Goal: Information Seeking & Learning: Check status

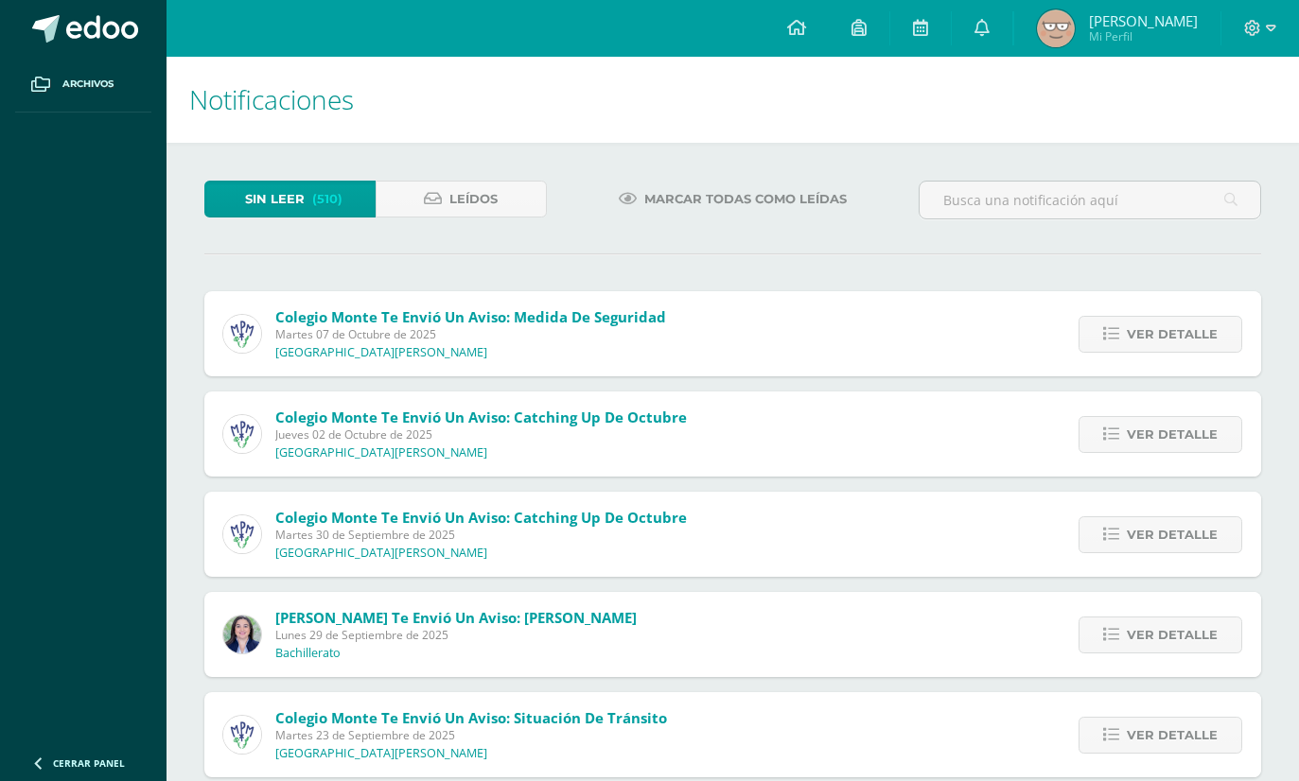
scroll to position [121, 0]
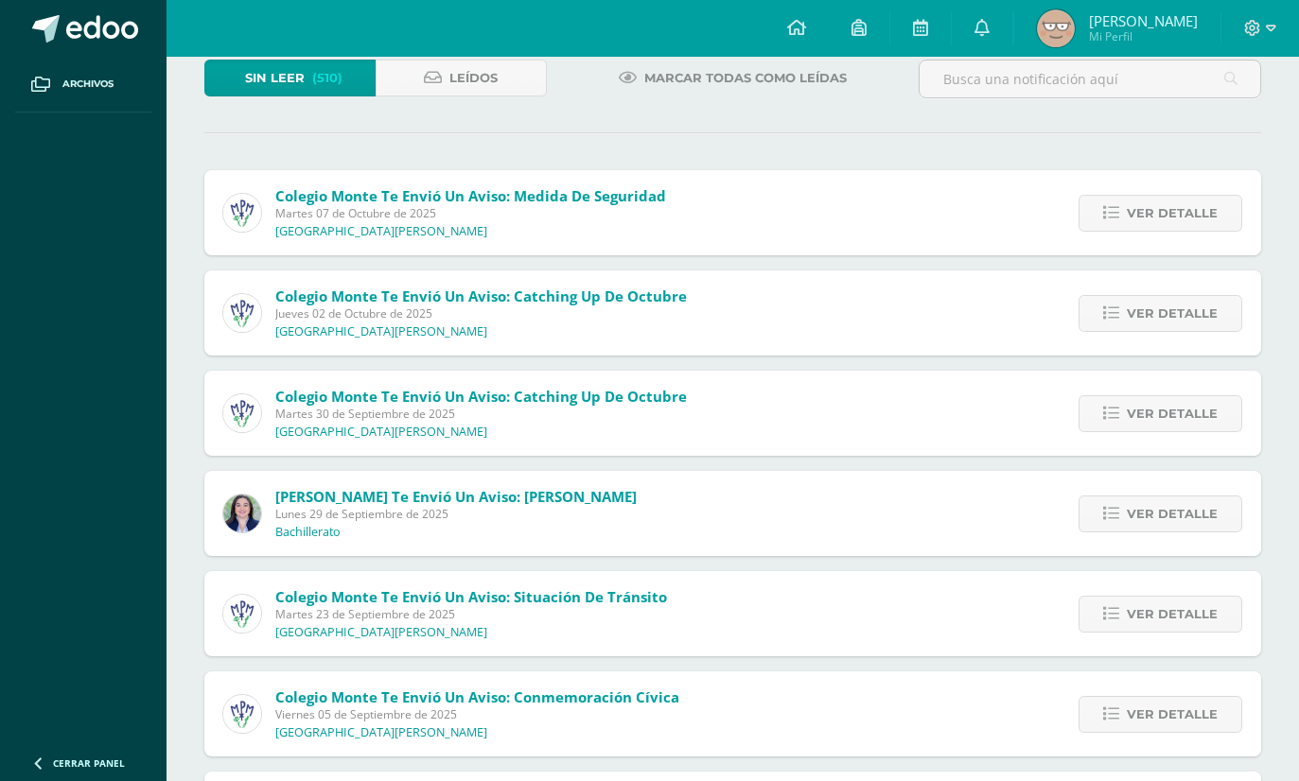
click at [806, 30] on icon at bounding box center [796, 27] width 19 height 17
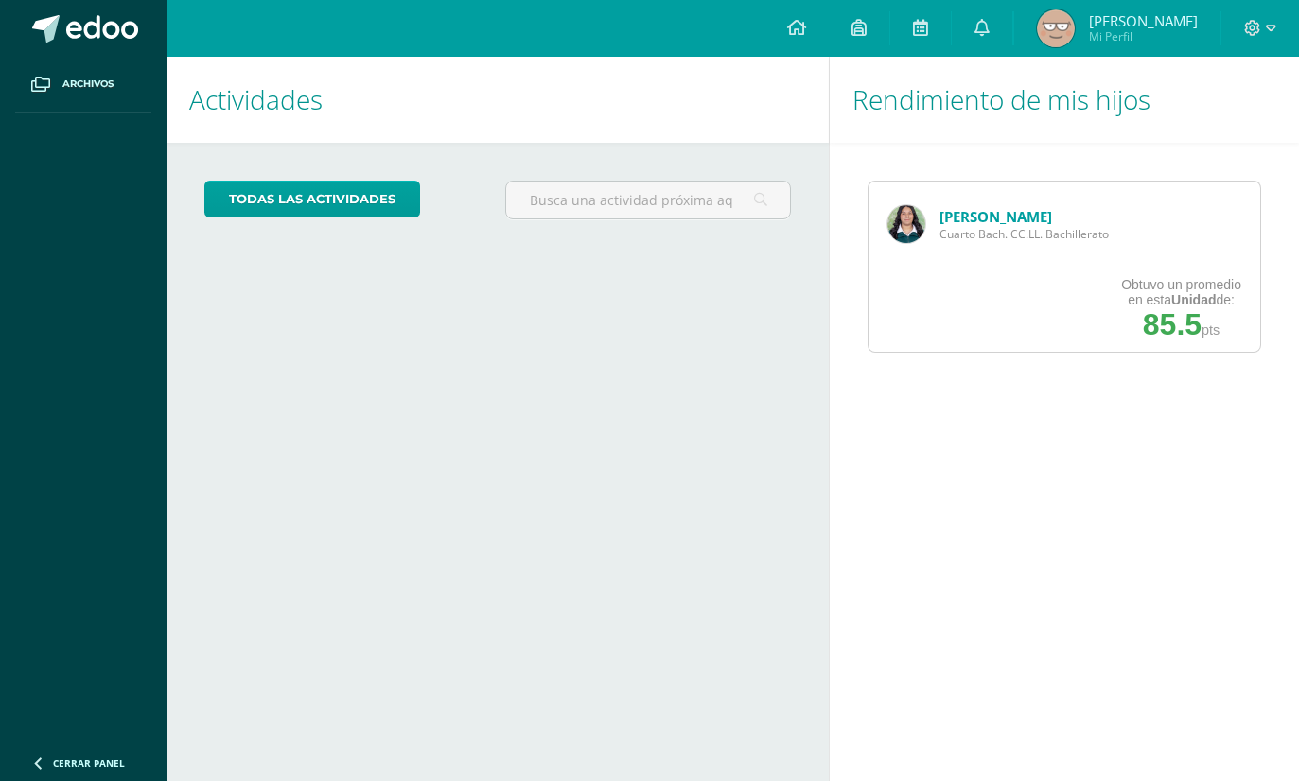
click at [970, 220] on link "[PERSON_NAME]" at bounding box center [995, 216] width 113 height 19
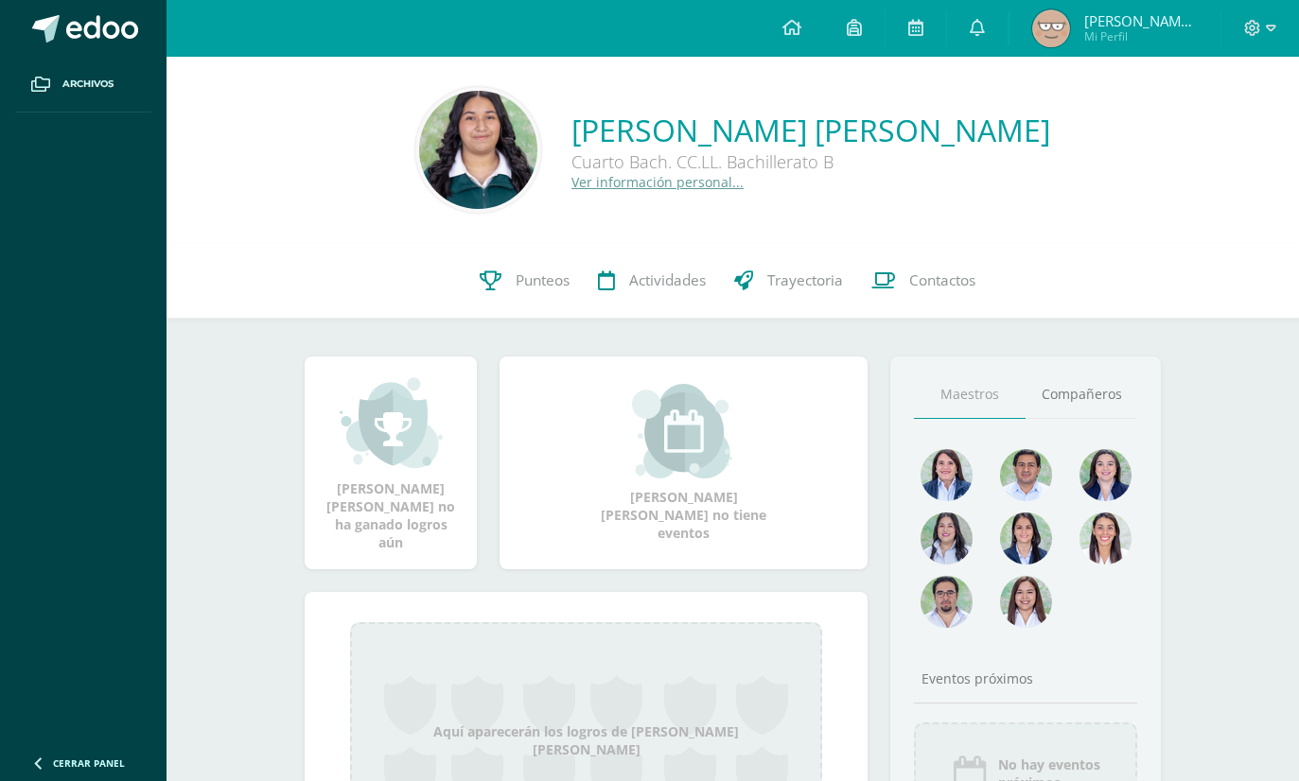
click at [497, 286] on icon at bounding box center [491, 281] width 22 height 20
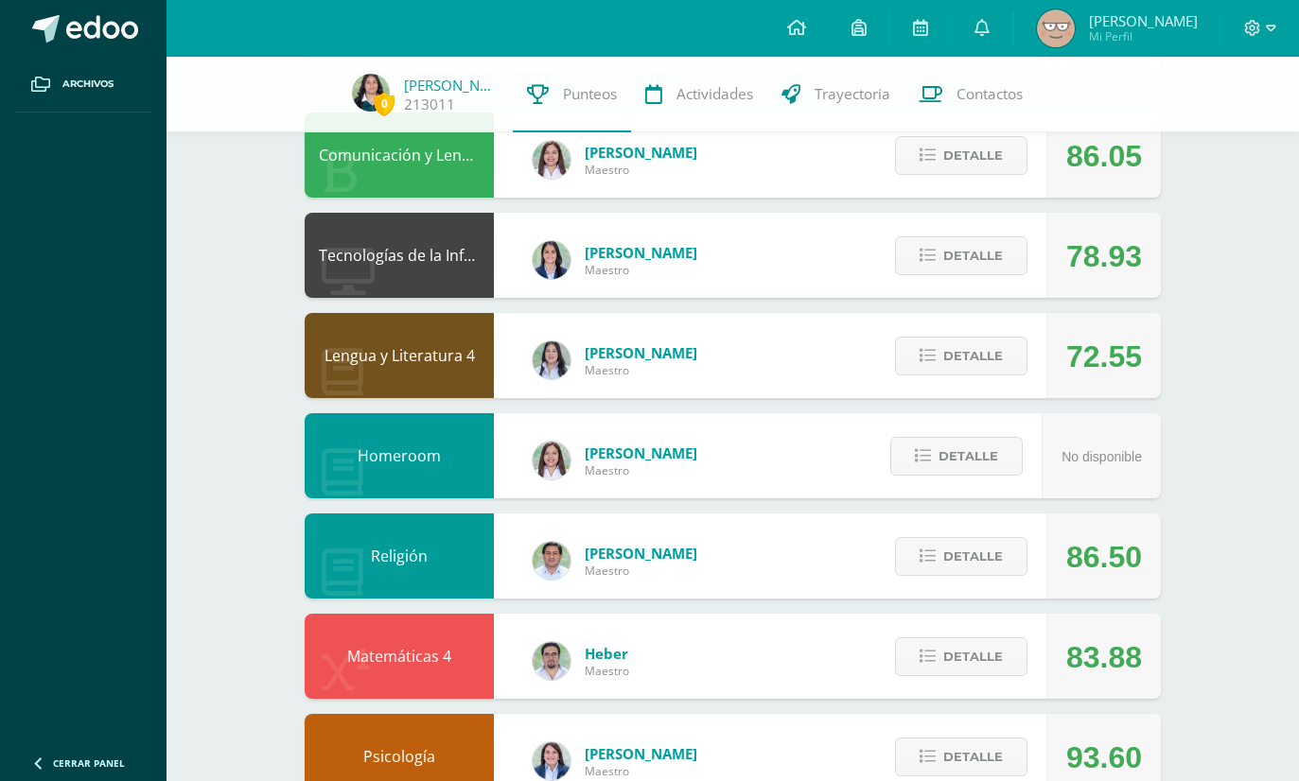
scroll to position [186, 0]
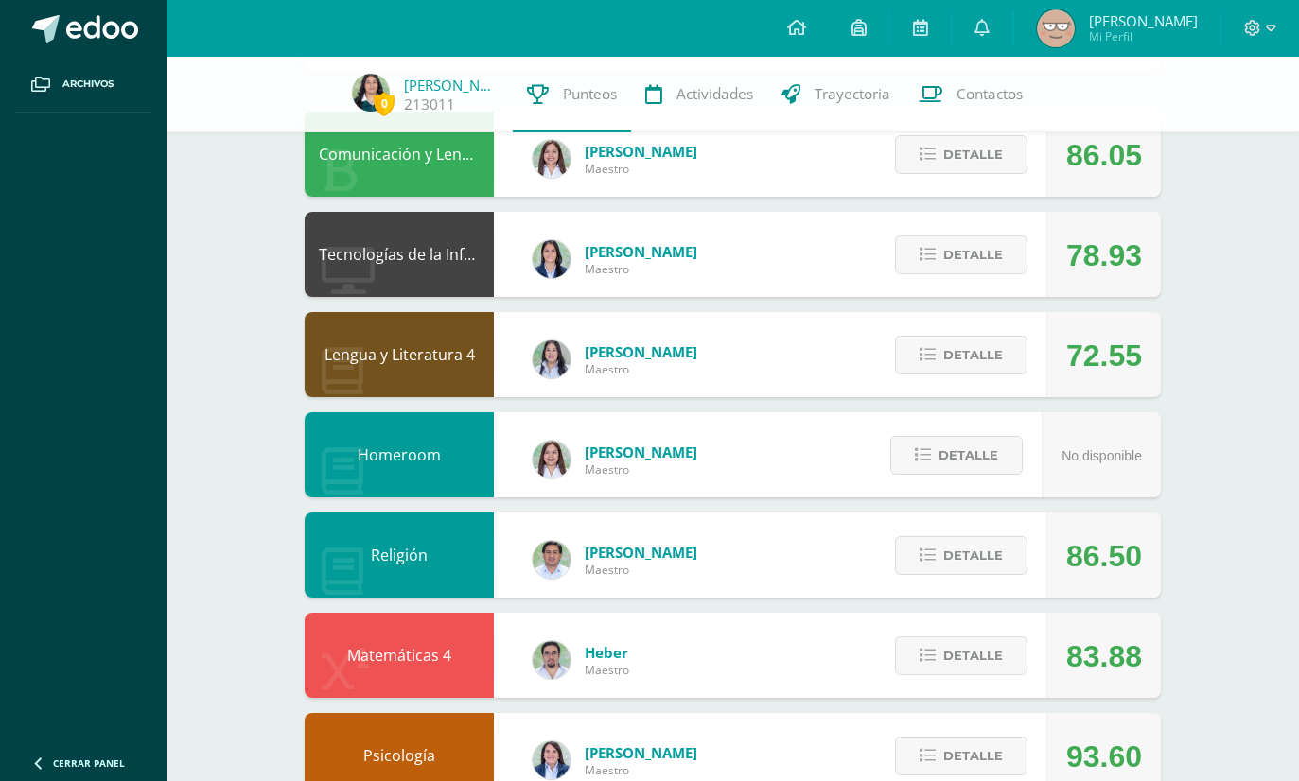
click at [980, 363] on span "Detalle" at bounding box center [973, 355] width 60 height 35
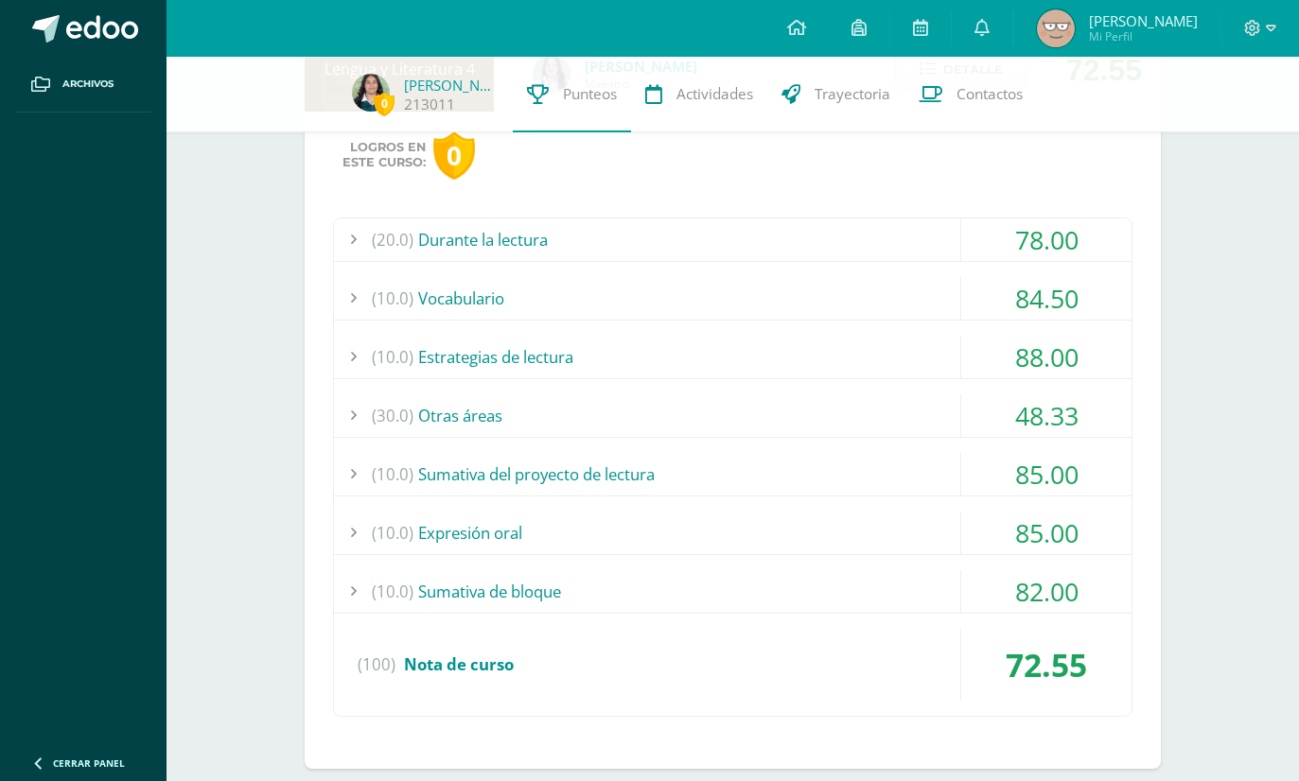
scroll to position [499, 0]
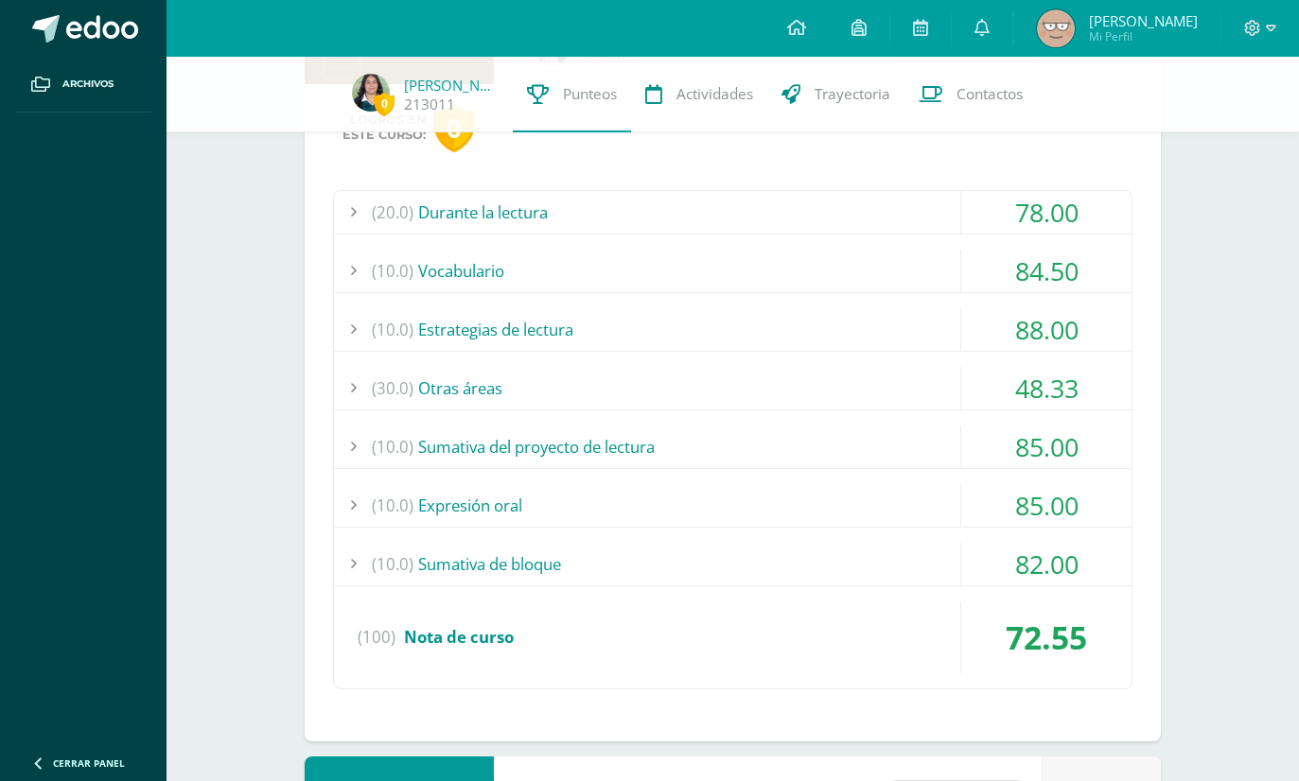
click at [905, 557] on div "(10.0) Sumativa de bloque" at bounding box center [732, 564] width 797 height 43
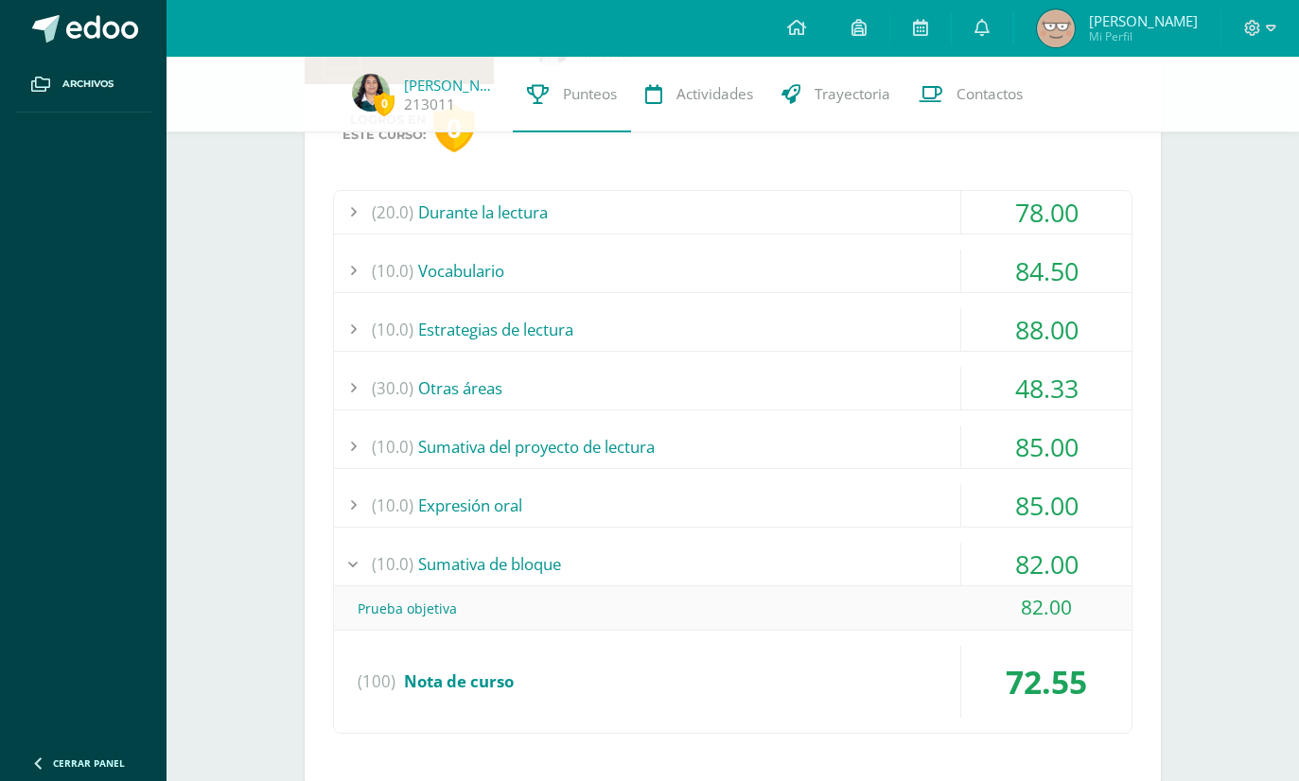
click at [907, 502] on div "(10.0) Expresión oral" at bounding box center [732, 505] width 797 height 43
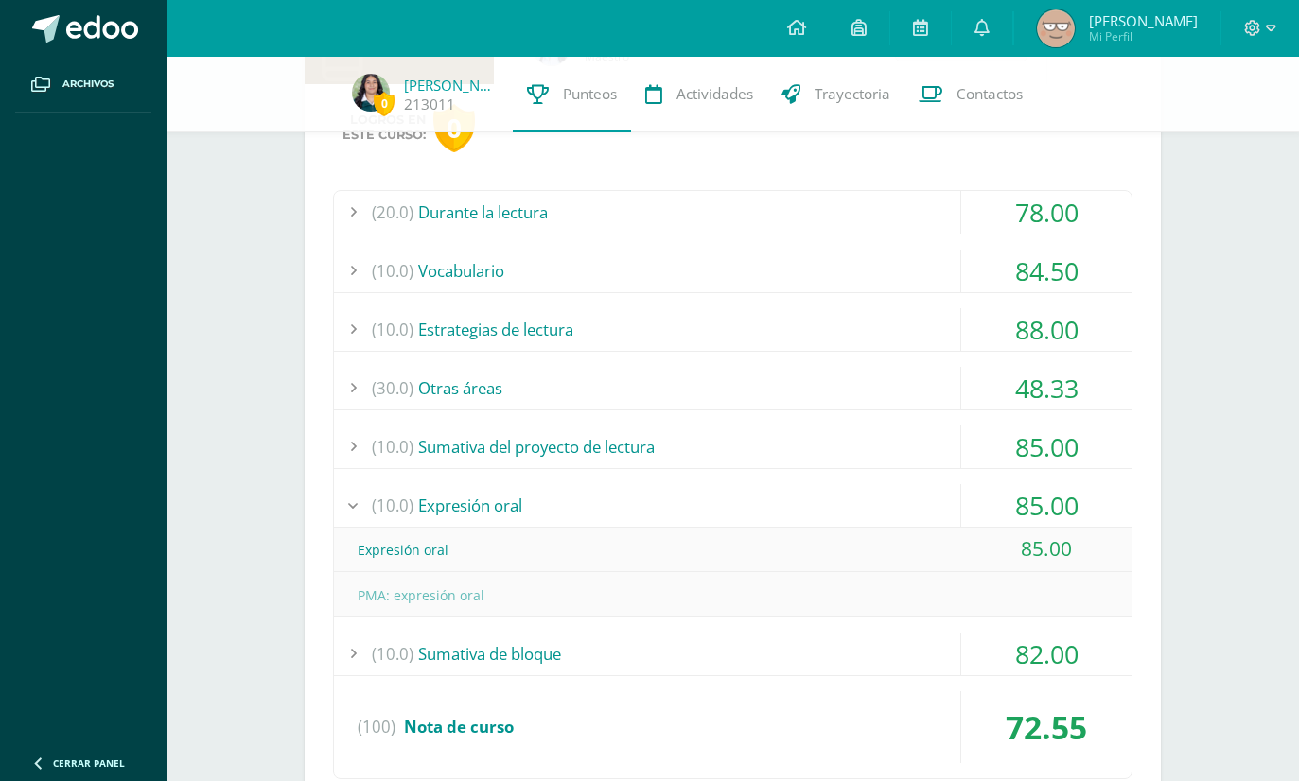
click at [937, 435] on div "(10.0) Sumativa del proyecto de lectura" at bounding box center [732, 447] width 797 height 43
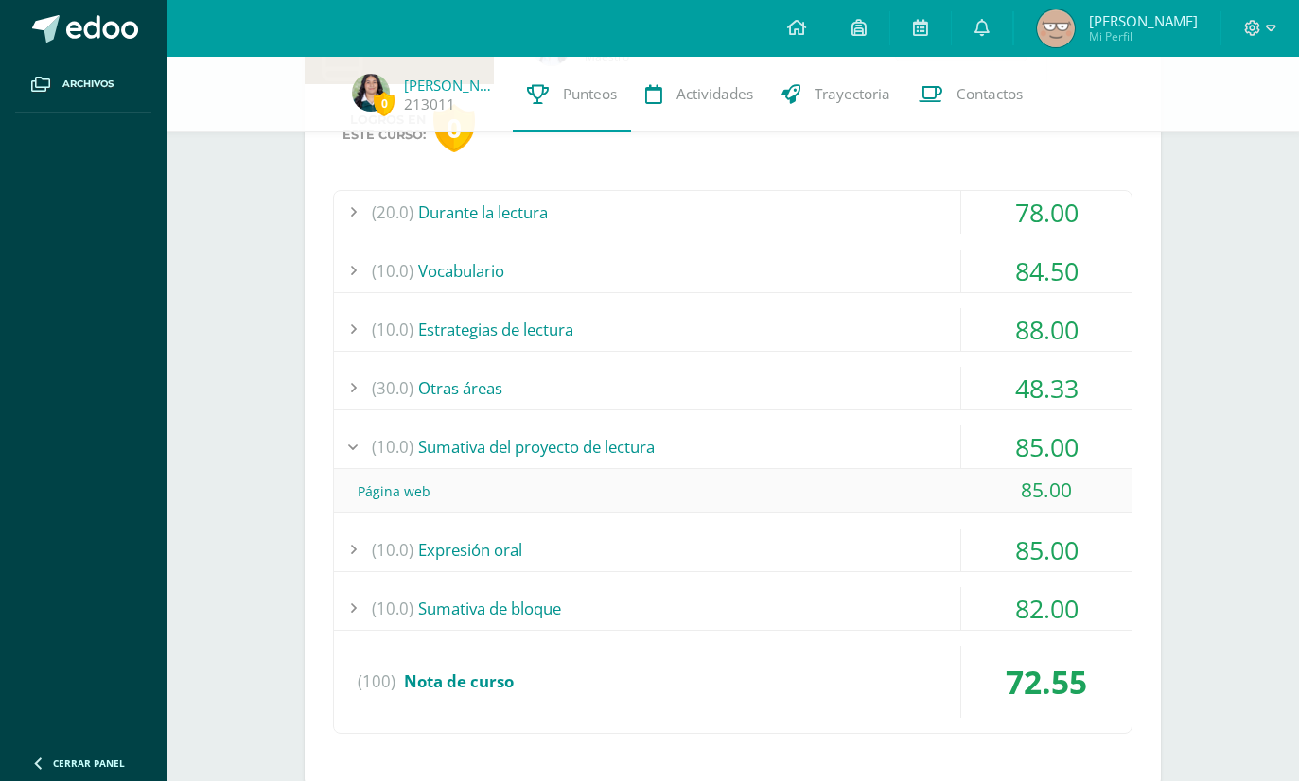
click at [929, 386] on div "(30.0) Otras áreas" at bounding box center [732, 388] width 797 height 43
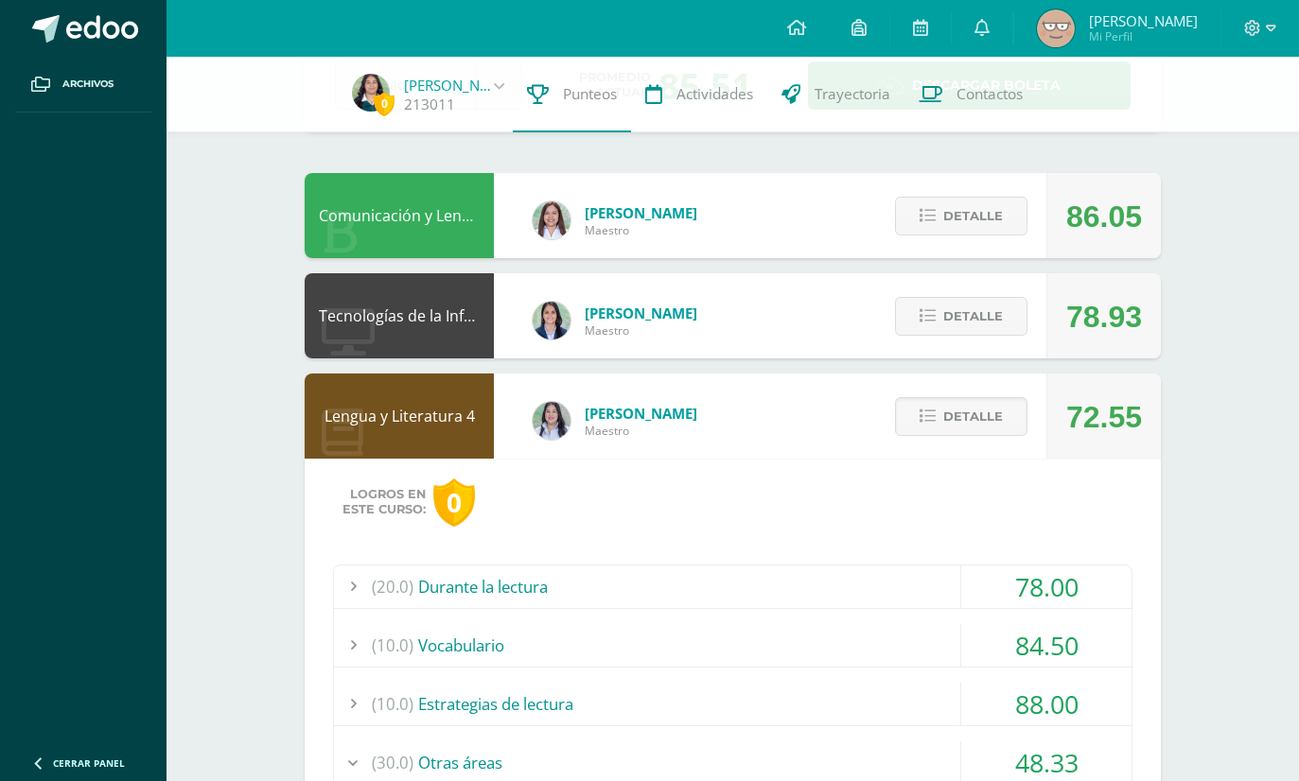
scroll to position [114, 0]
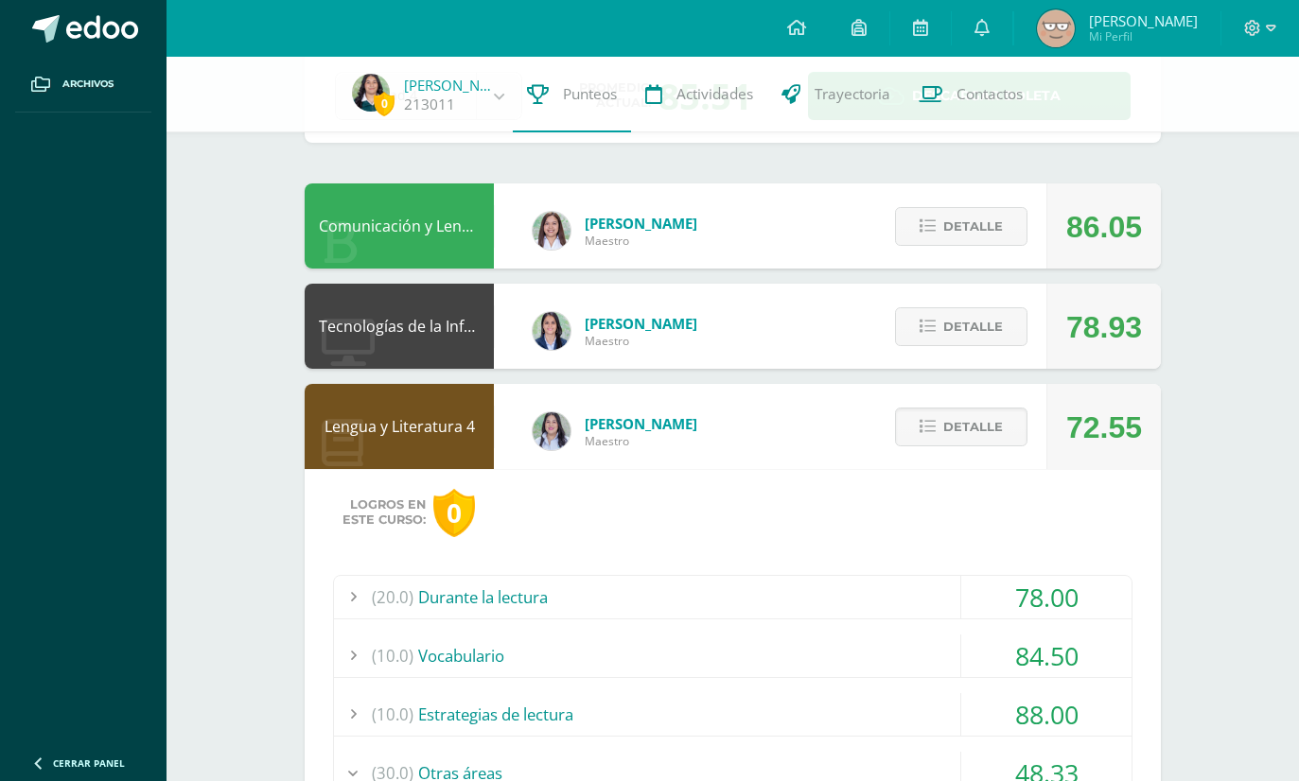
click at [968, 445] on span "Detalle" at bounding box center [973, 427] width 60 height 35
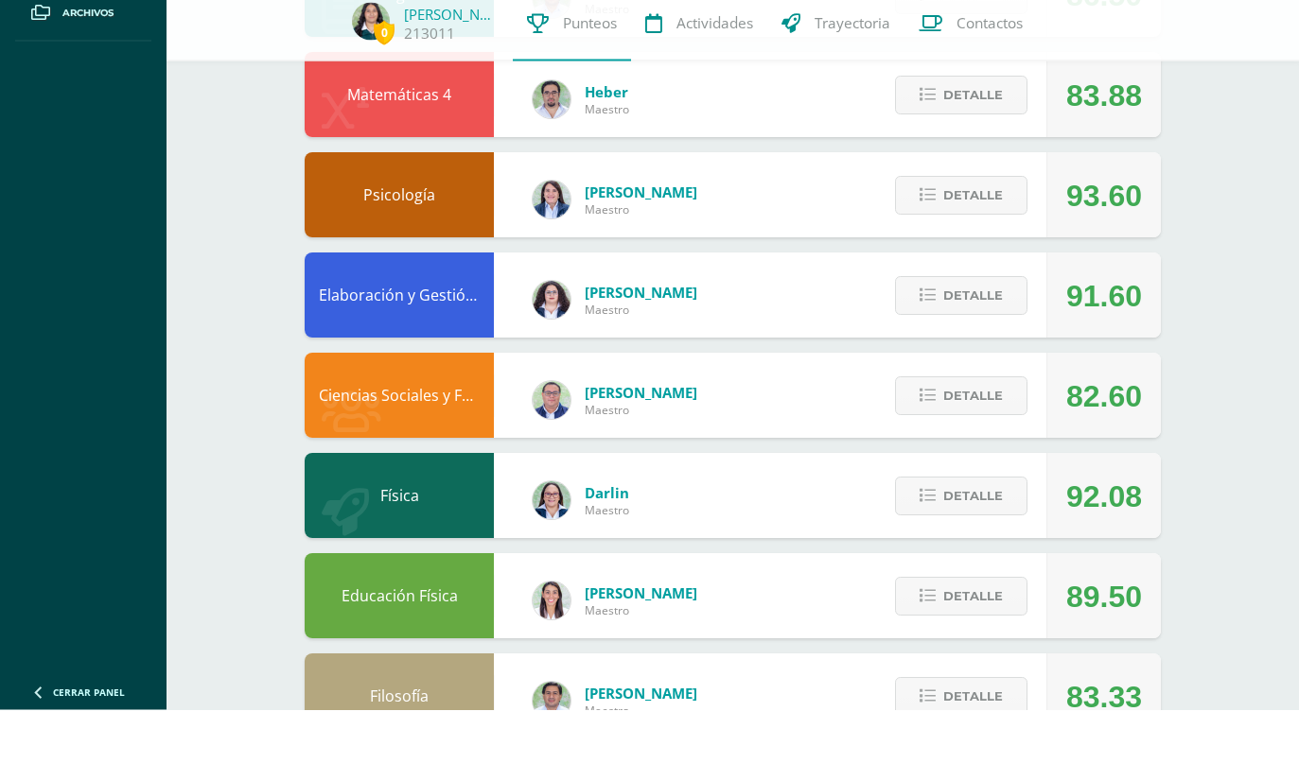
scroll to position [675, 0]
